Goal: Task Accomplishment & Management: Use online tool/utility

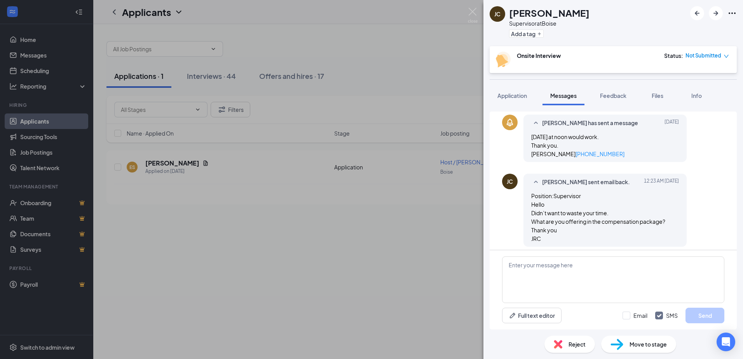
scroll to position [169, 0]
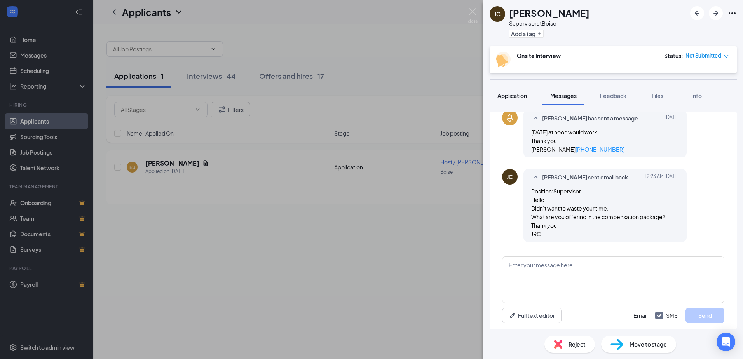
click at [498, 99] on div "Application" at bounding box center [513, 96] width 30 height 8
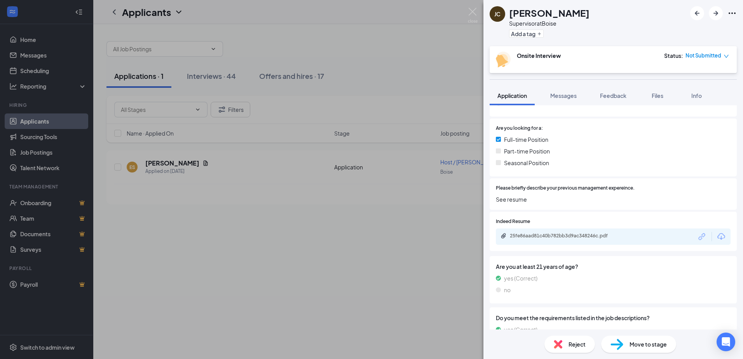
scroll to position [194, 0]
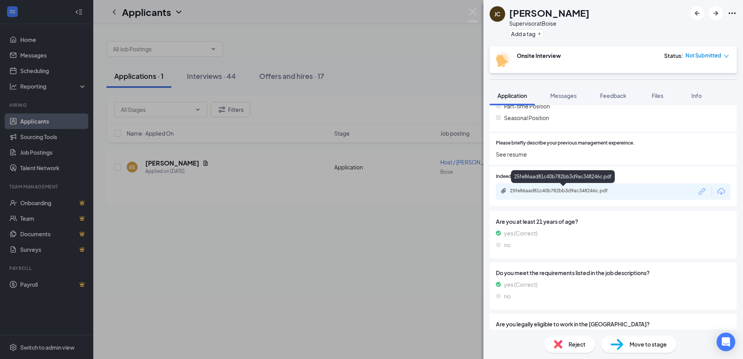
click at [572, 191] on div "25fe86aad81c40b782bb3d9ac348246c.pdf" at bounding box center [564, 191] width 109 height 6
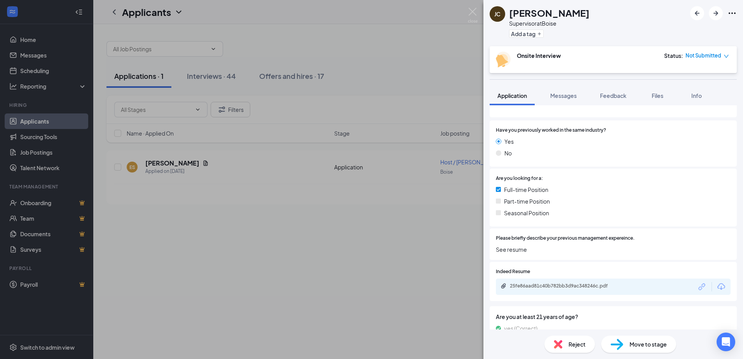
scroll to position [117, 0]
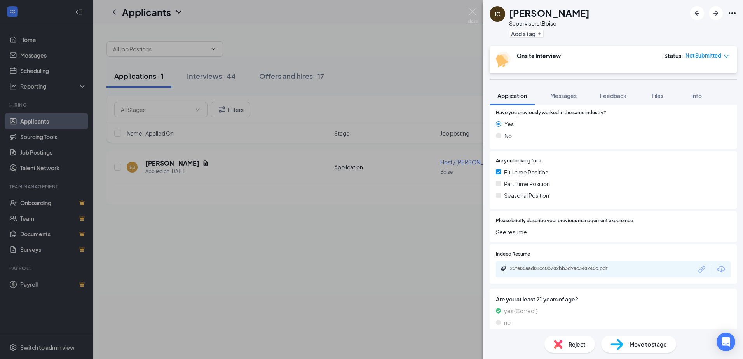
click at [522, 223] on span "Please briefly describe your previous management expereince." at bounding box center [565, 220] width 139 height 7
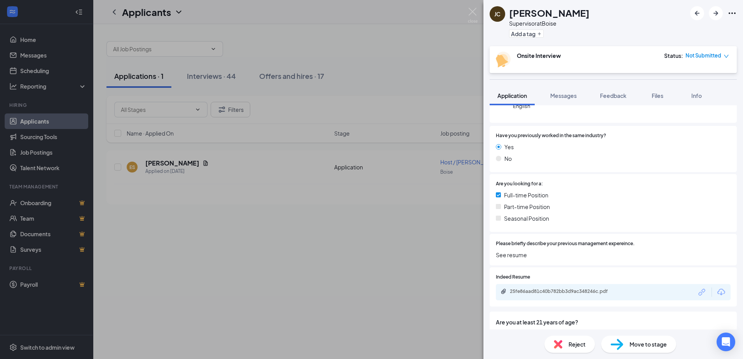
scroll to position [0, 0]
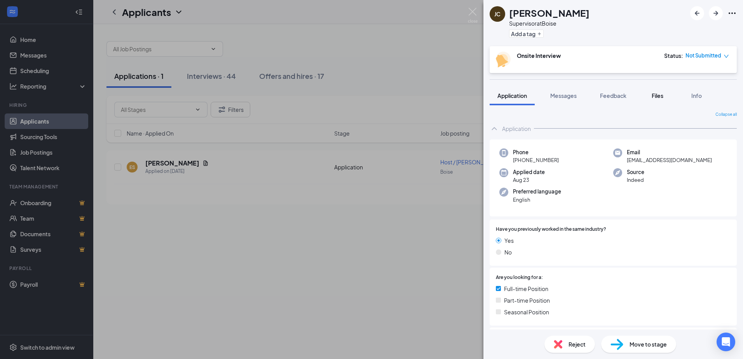
click at [664, 98] on span "Files" at bounding box center [658, 95] width 12 height 7
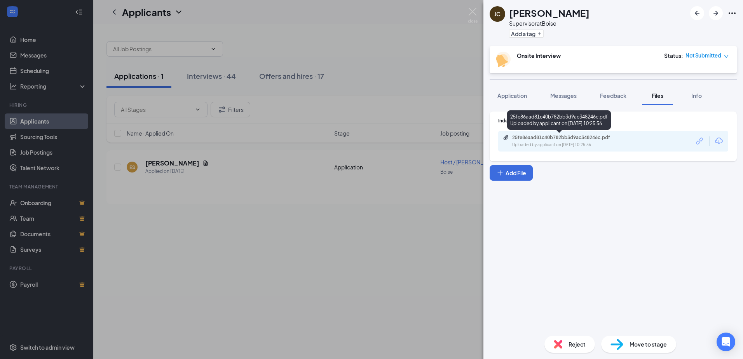
click at [565, 135] on div "25fe86aad81c40b782bb3d9ac348246c.pdf" at bounding box center [566, 138] width 109 height 6
click at [510, 95] on span "Application" at bounding box center [513, 95] width 30 height 7
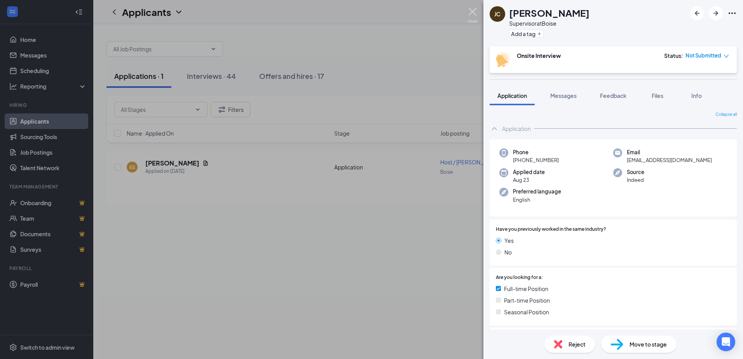
click at [473, 9] on img at bounding box center [473, 15] width 10 height 15
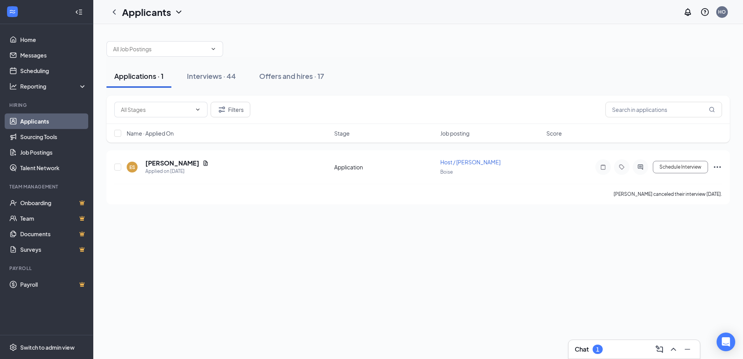
click at [41, 117] on link "Applicants" at bounding box center [53, 122] width 66 height 16
click at [40, 80] on div "Reporting" at bounding box center [46, 87] width 93 height 16
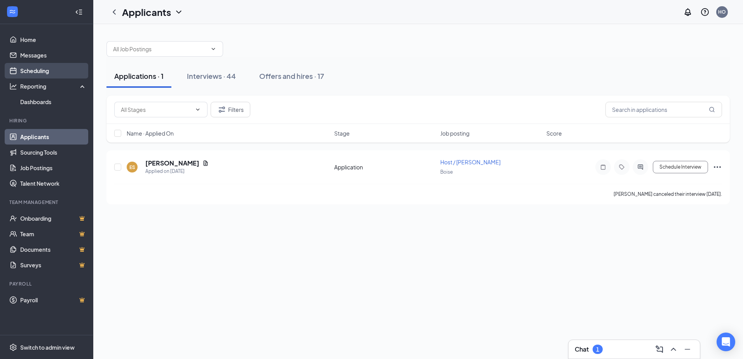
click at [42, 70] on link "Scheduling" at bounding box center [53, 71] width 66 height 16
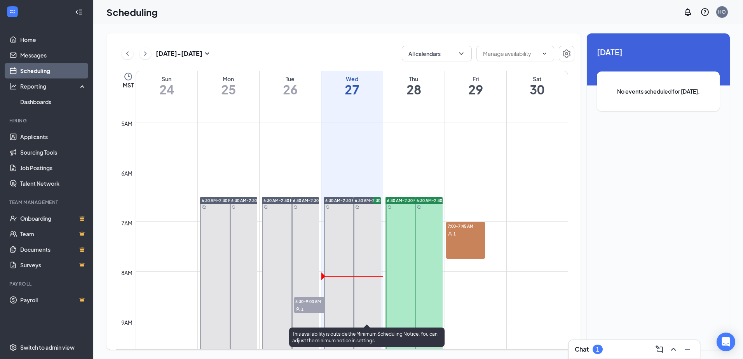
scroll to position [227, 0]
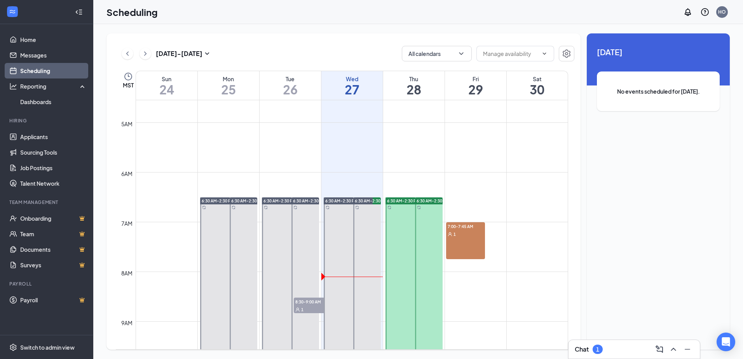
click at [460, 240] on div "7:00-7:45 AM 1" at bounding box center [465, 240] width 39 height 37
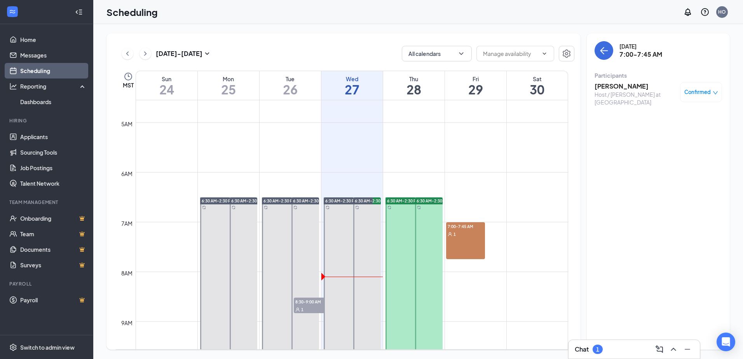
click at [304, 303] on span "8:30-9:00 AM" at bounding box center [313, 302] width 39 height 8
click at [614, 85] on h3 "[PERSON_NAME]" at bounding box center [636, 86] width 82 height 9
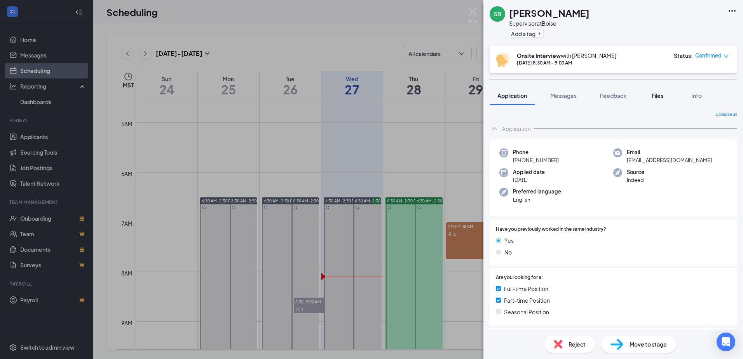
click at [658, 99] on div "Files" at bounding box center [658, 96] width 16 height 8
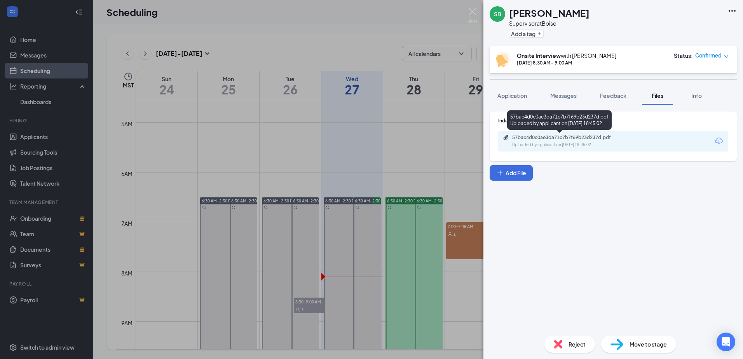
click at [570, 137] on div "57bac4d0c0ae3da71c7b7f69b23d237d.pdf" at bounding box center [566, 138] width 109 height 6
click at [369, 150] on div "[PERSON_NAME] Supervisor at Boise Add a tag Onsite Interview with [PERSON_NAME]…" at bounding box center [371, 179] width 743 height 359
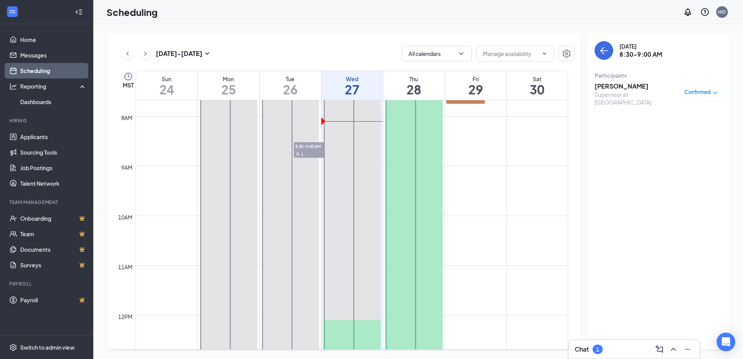
scroll to position [304, 0]
